Goal: Navigation & Orientation: Understand site structure

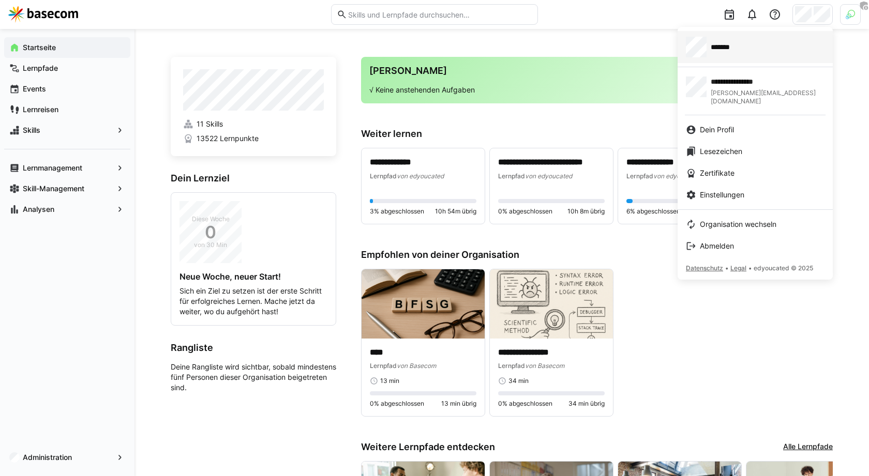
click at [735, 49] on span "*******" at bounding box center [726, 47] width 32 height 10
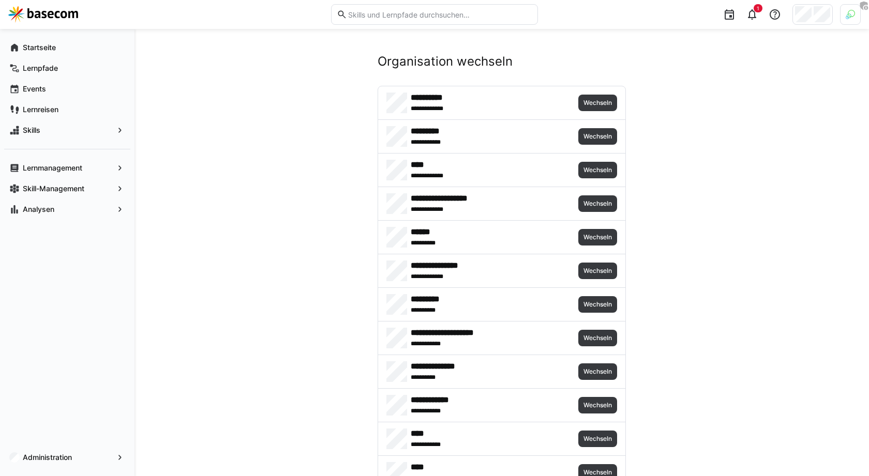
scroll to position [827, 0]
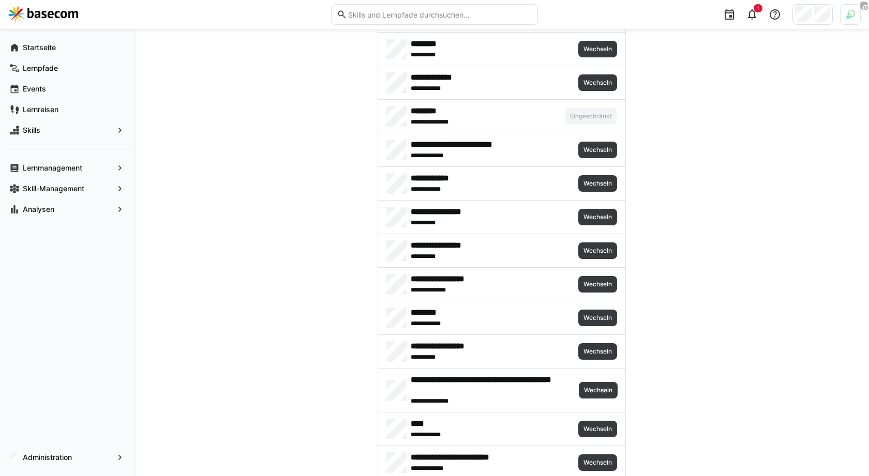
click at [591, 253] on div "**********" at bounding box center [501, 250] width 247 height 33
click at [599, 247] on span "Wechseln" at bounding box center [597, 251] width 31 height 8
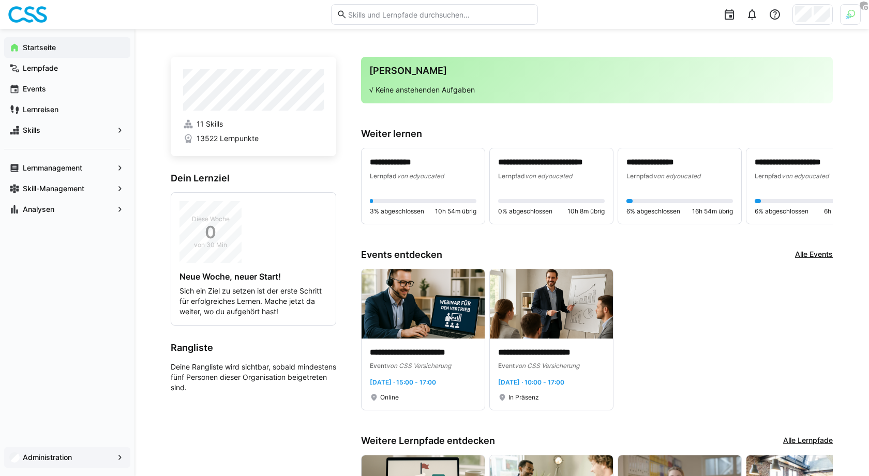
click at [78, 460] on span "Administration" at bounding box center [67, 457] width 92 height 10
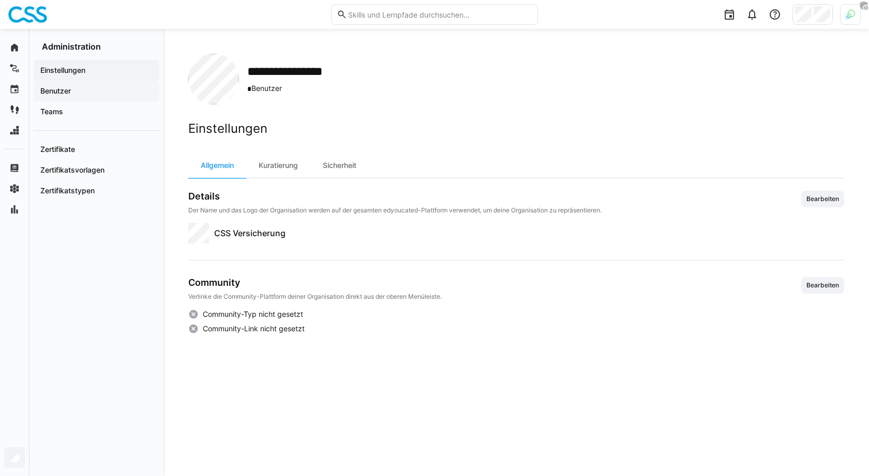
click at [84, 93] on span "Benutzer" at bounding box center [96, 91] width 115 height 10
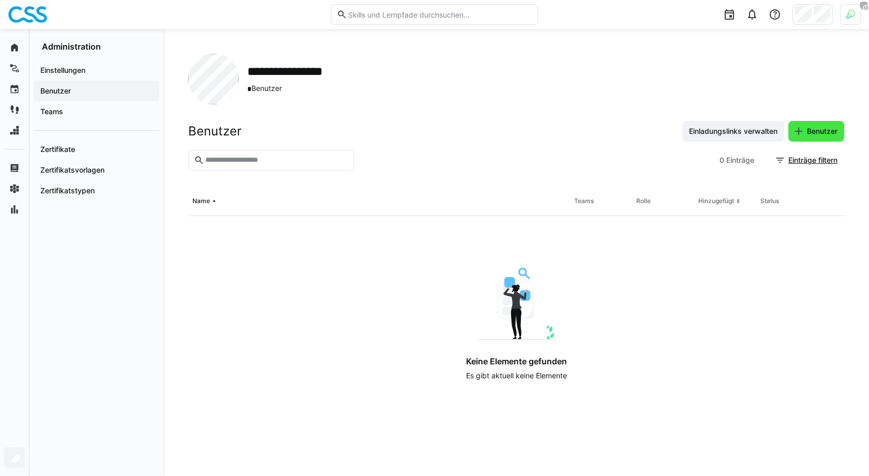
click at [814, 136] on span "Benutzer" at bounding box center [822, 131] width 34 height 10
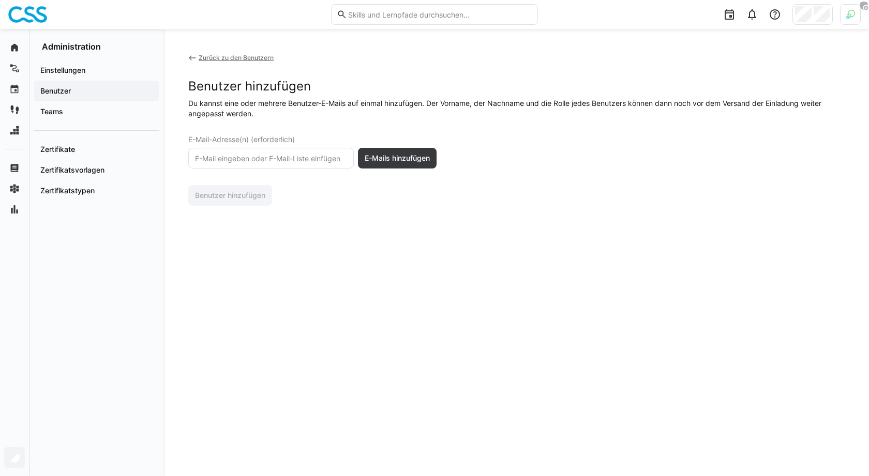
click at [190, 57] on eds-icon at bounding box center [192, 58] width 8 height 8
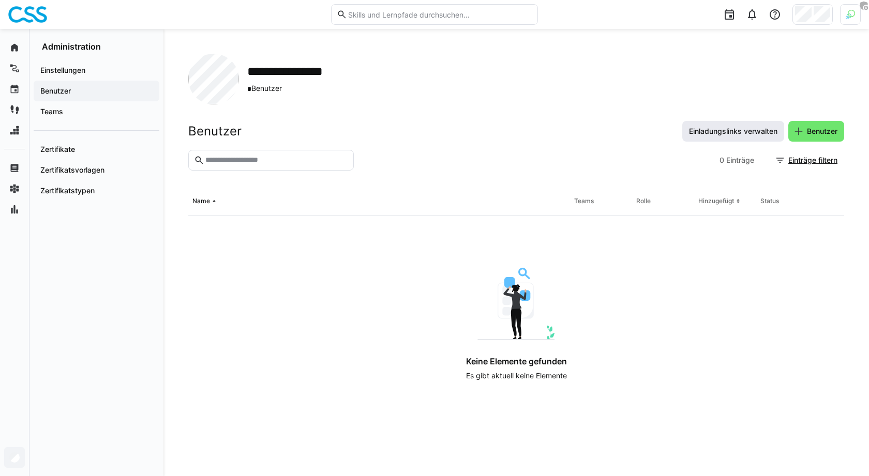
click at [750, 129] on span "Einladungslinks verwalten" at bounding box center [733, 131] width 92 height 10
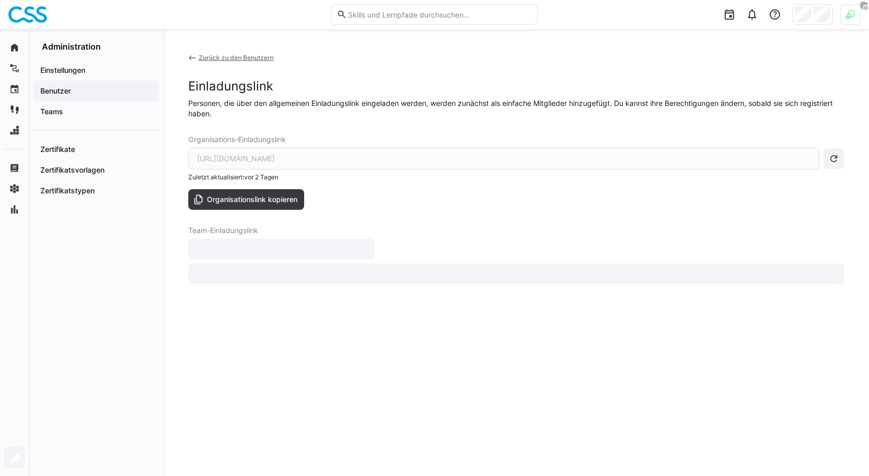
click at [105, 100] on div "Benutzer" at bounding box center [97, 91] width 126 height 21
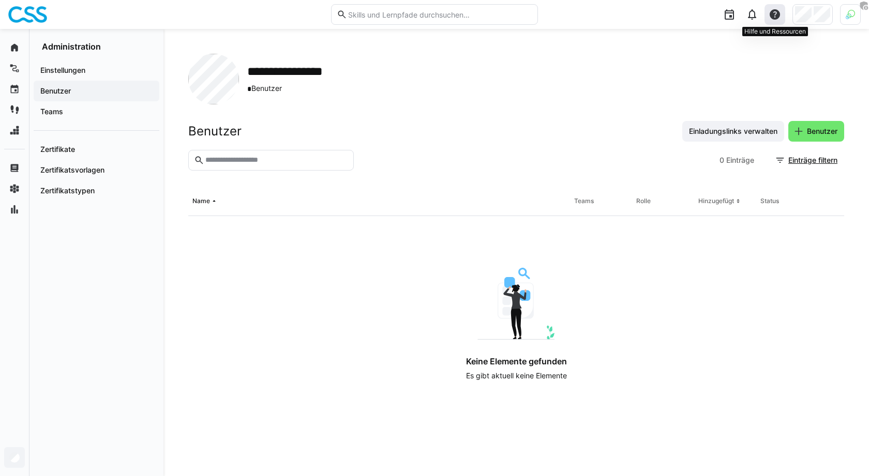
click at [772, 18] on eds-icon at bounding box center [774, 14] width 12 height 12
click at [709, 49] on span "Hilfecenter besuchen" at bounding box center [732, 42] width 103 height 22
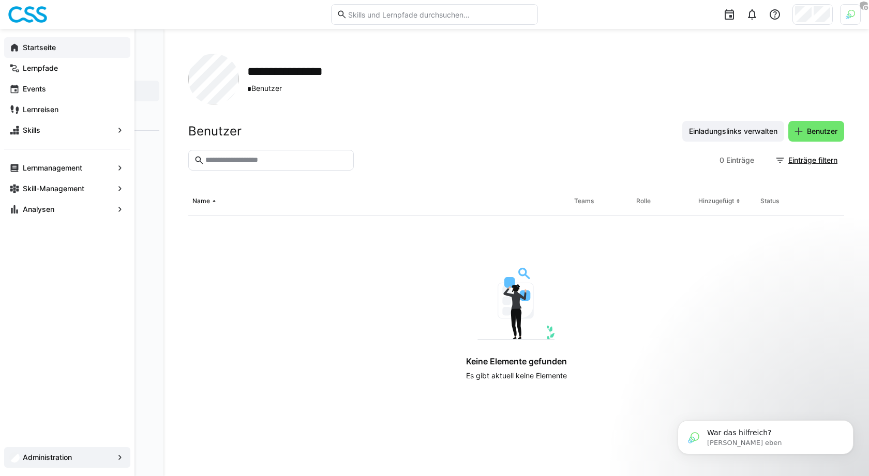
click at [67, 46] on span "Startseite" at bounding box center [73, 47] width 104 height 10
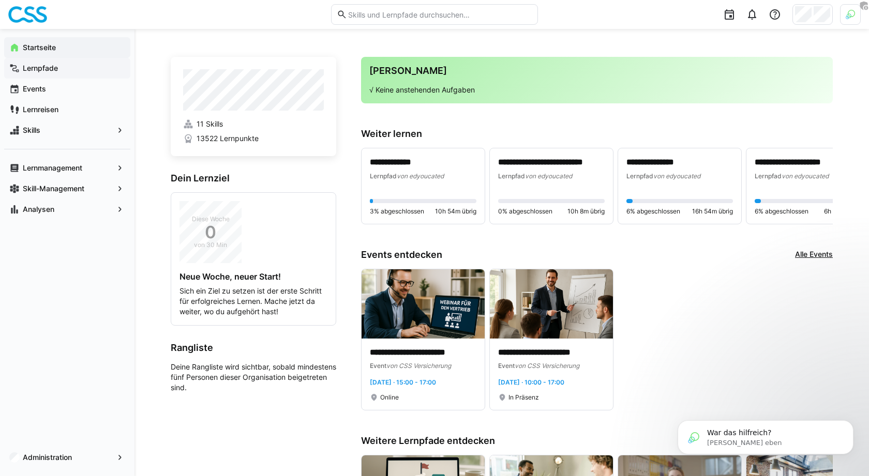
click at [63, 65] on span "Lernpfade" at bounding box center [73, 68] width 104 height 10
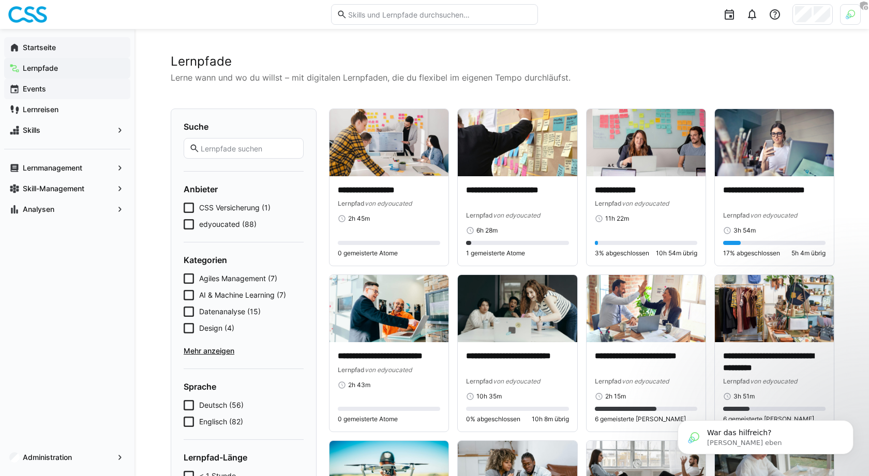
click at [59, 91] on span "Events" at bounding box center [73, 89] width 104 height 10
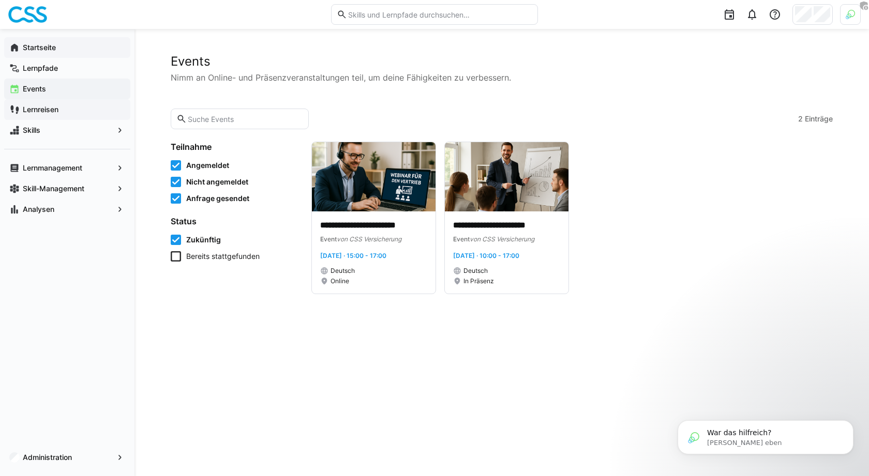
click at [61, 115] on div "Lernreisen" at bounding box center [67, 109] width 126 height 21
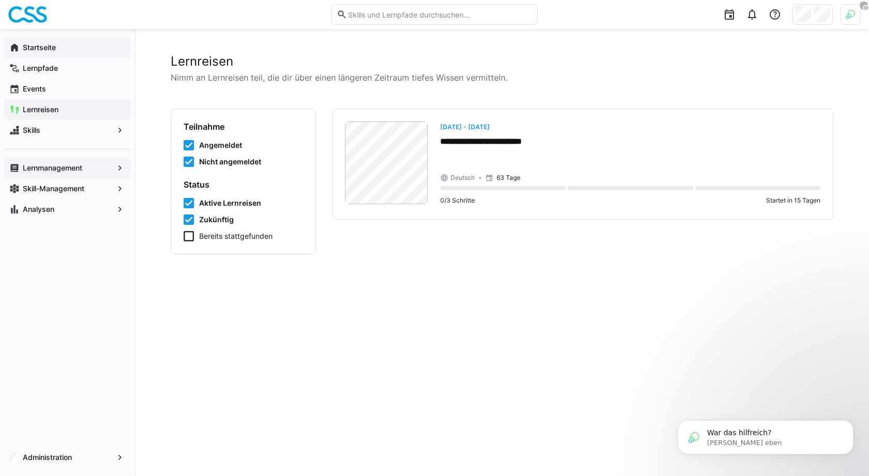
click at [90, 165] on span "Lernmanagement" at bounding box center [67, 168] width 92 height 10
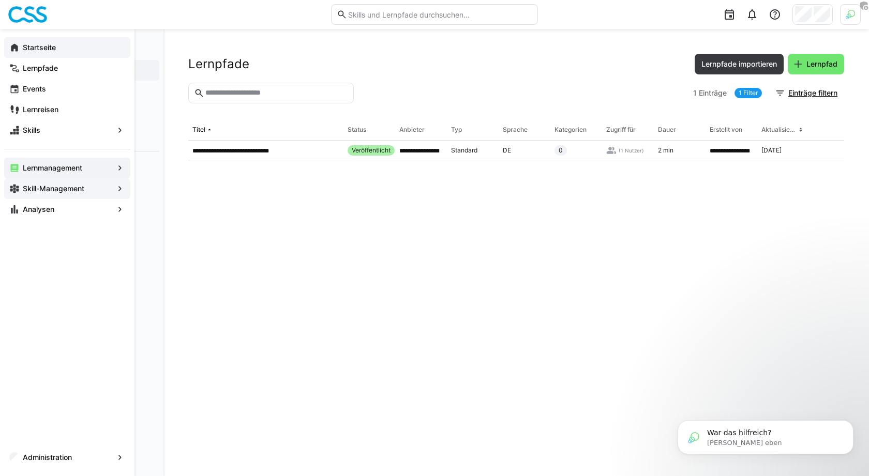
click at [0, 0] on app-navigation-label "Skill-Management" at bounding box center [0, 0] width 0 height 0
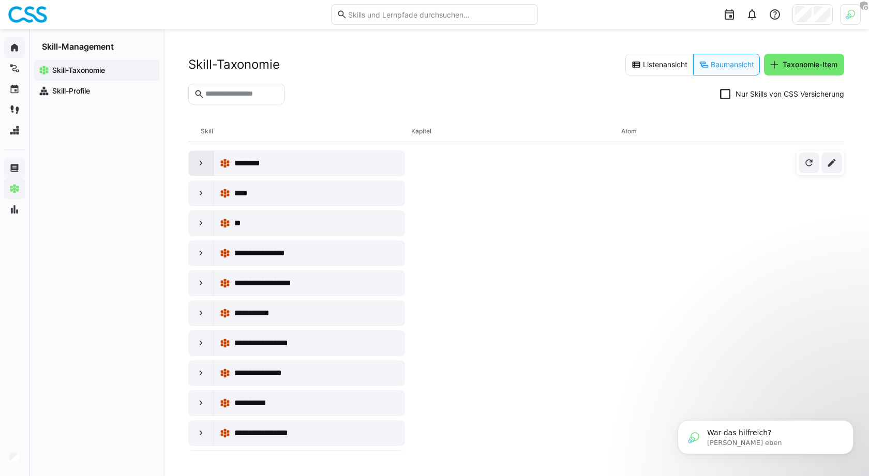
click at [205, 161] on eds-icon at bounding box center [201, 163] width 10 height 10
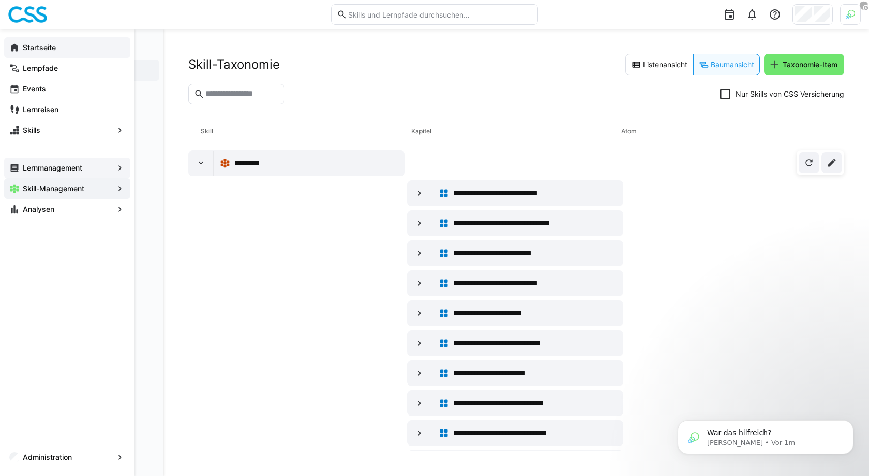
click at [20, 209] on div "Analysen" at bounding box center [67, 209] width 126 height 21
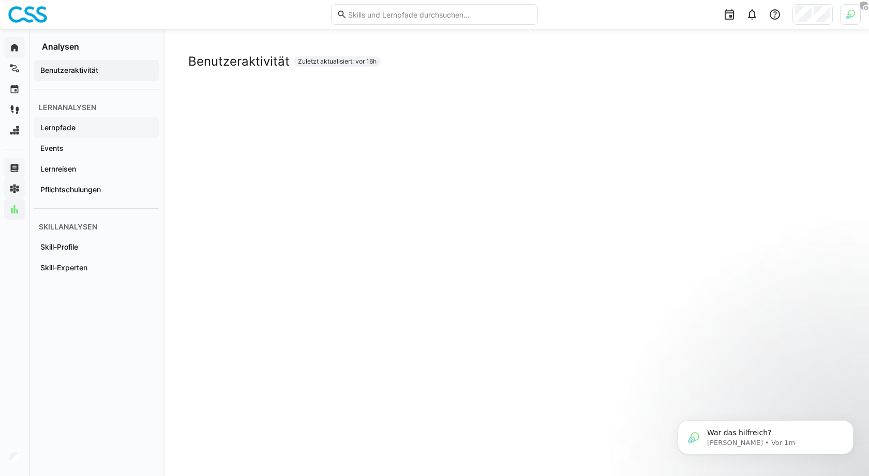
click at [99, 137] on div "Lernpfade" at bounding box center [97, 127] width 126 height 21
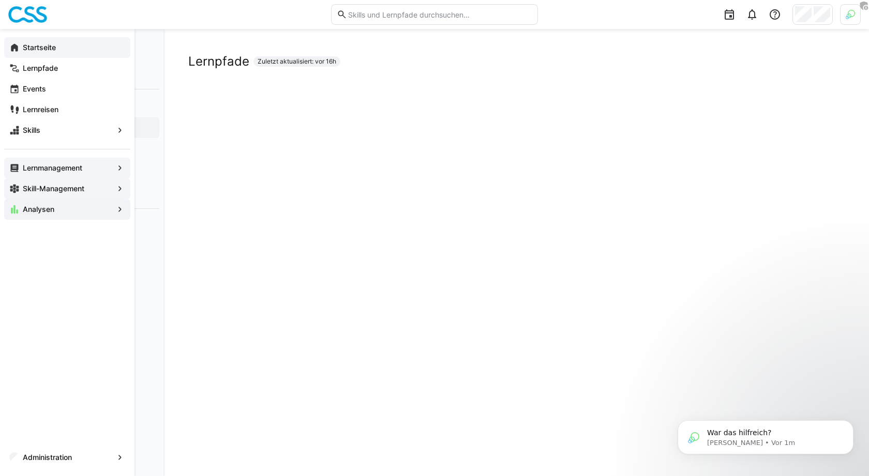
click at [0, 0] on app-navigation-label "Startseite" at bounding box center [0, 0] width 0 height 0
